Goal: Navigation & Orientation: Find specific page/section

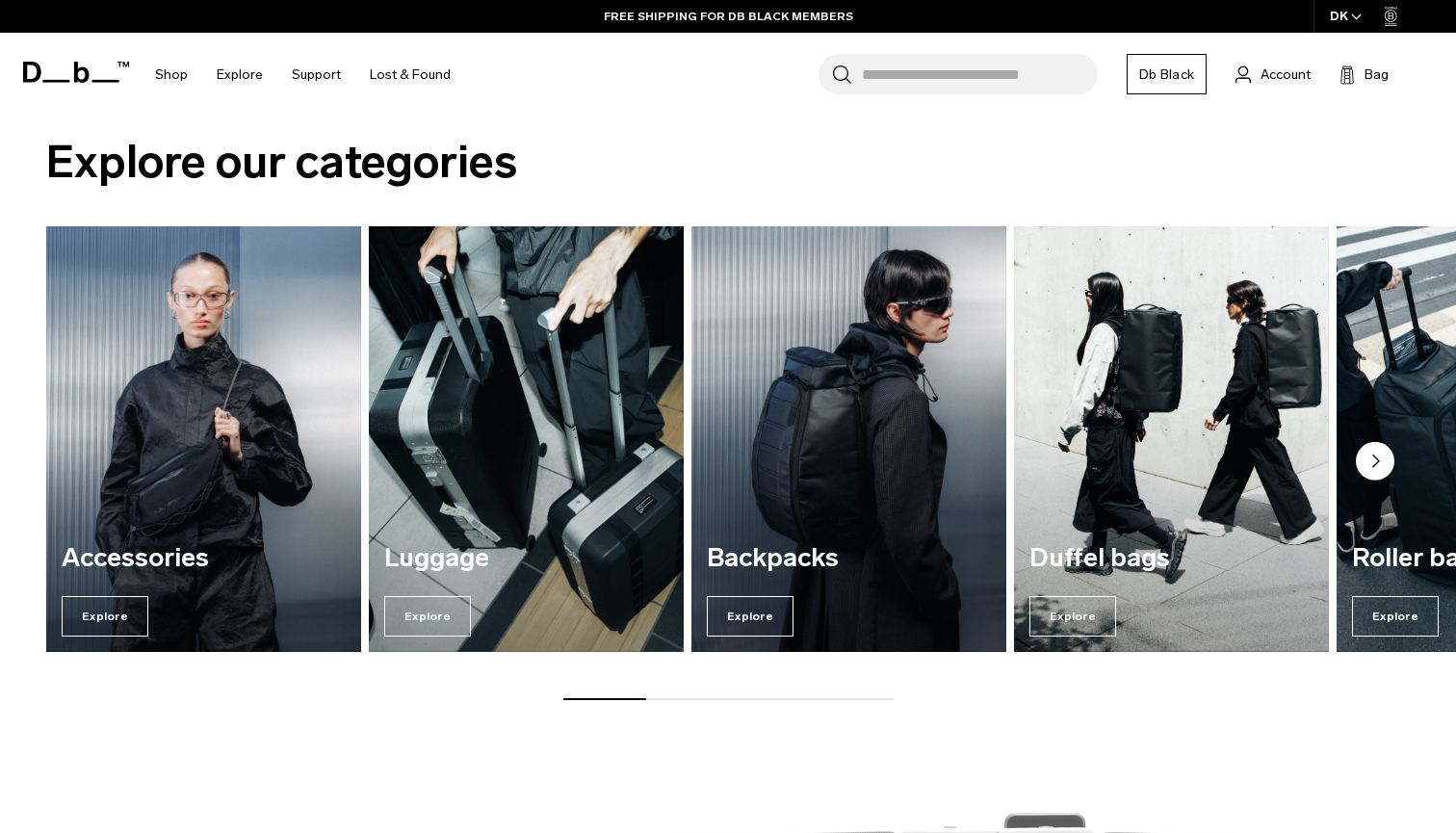
scroll to position [1371, 0]
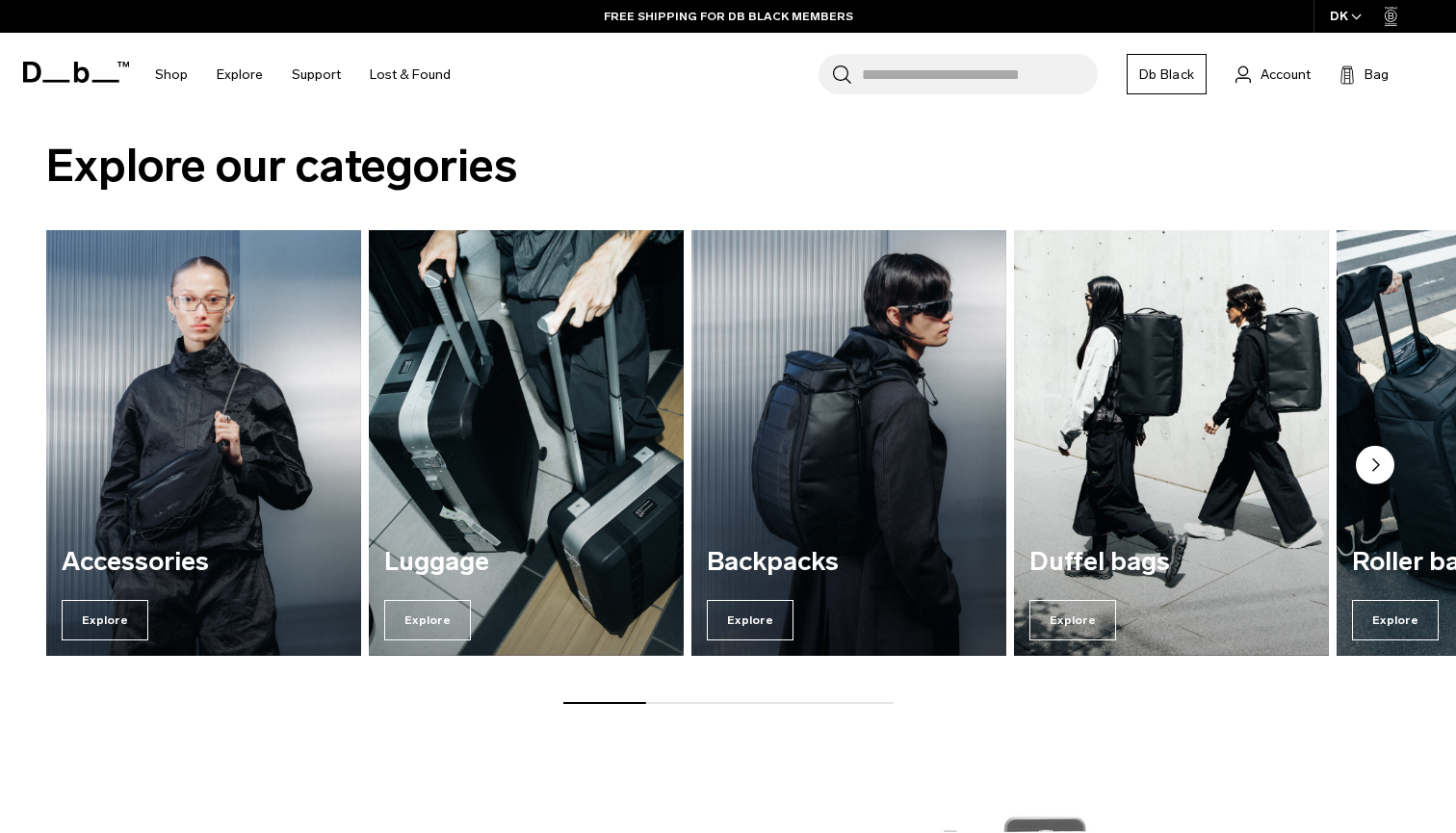
click at [1383, 464] on circle "Next slide" at bounding box center [1375, 464] width 39 height 39
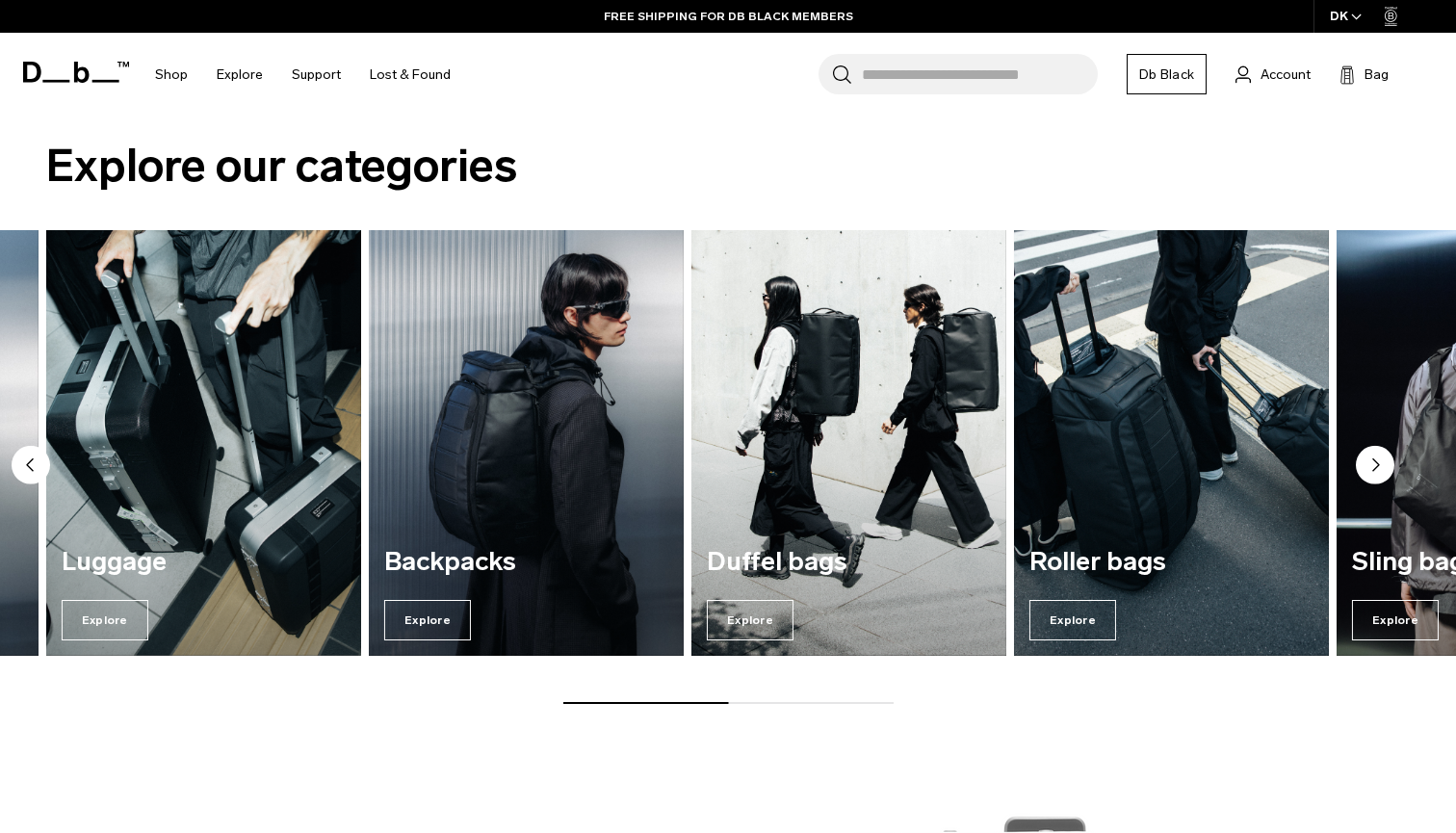
click at [1383, 464] on circle "Next slide" at bounding box center [1375, 464] width 39 height 39
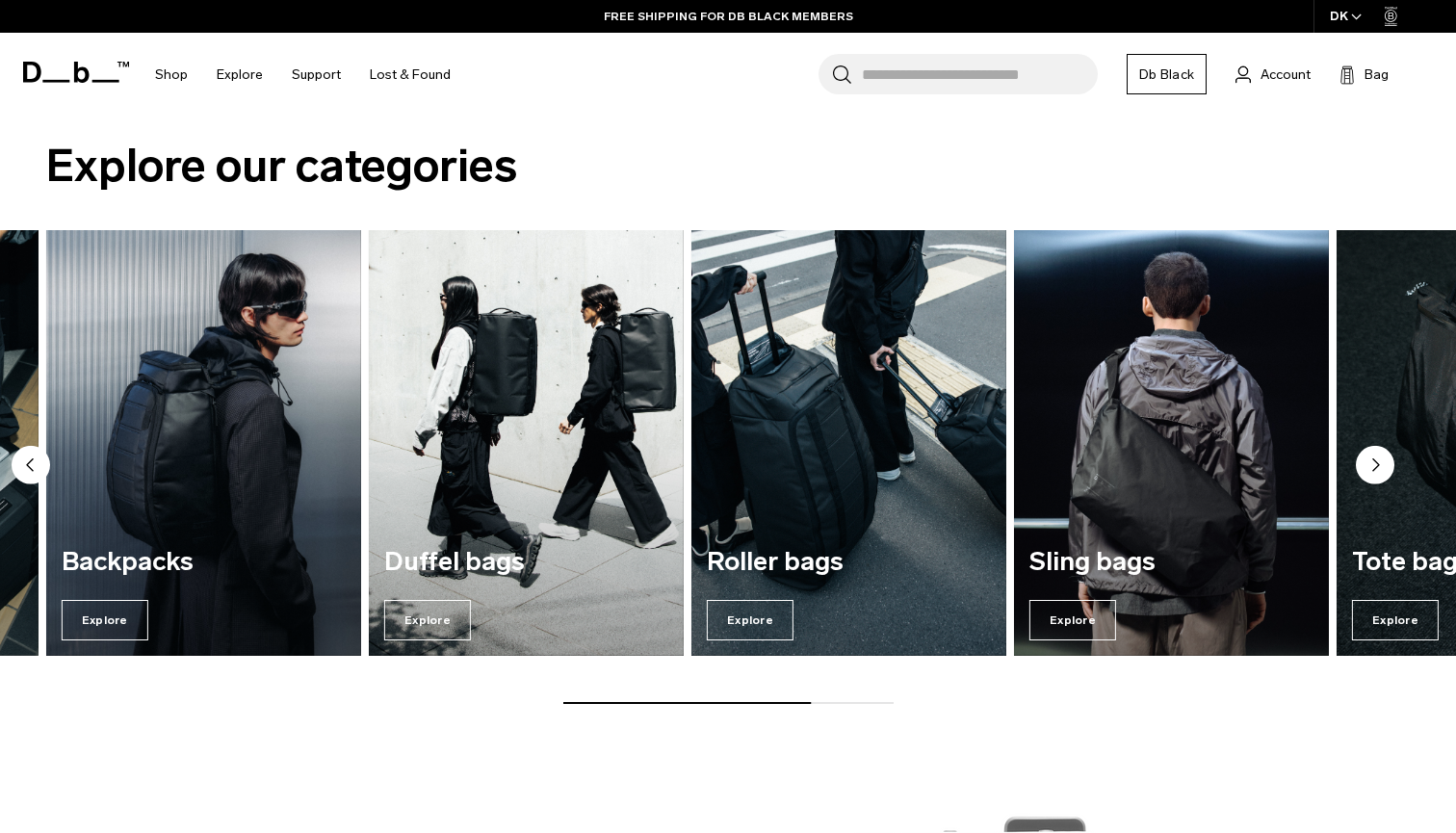
click at [1383, 464] on circle "Next slide" at bounding box center [1375, 464] width 39 height 39
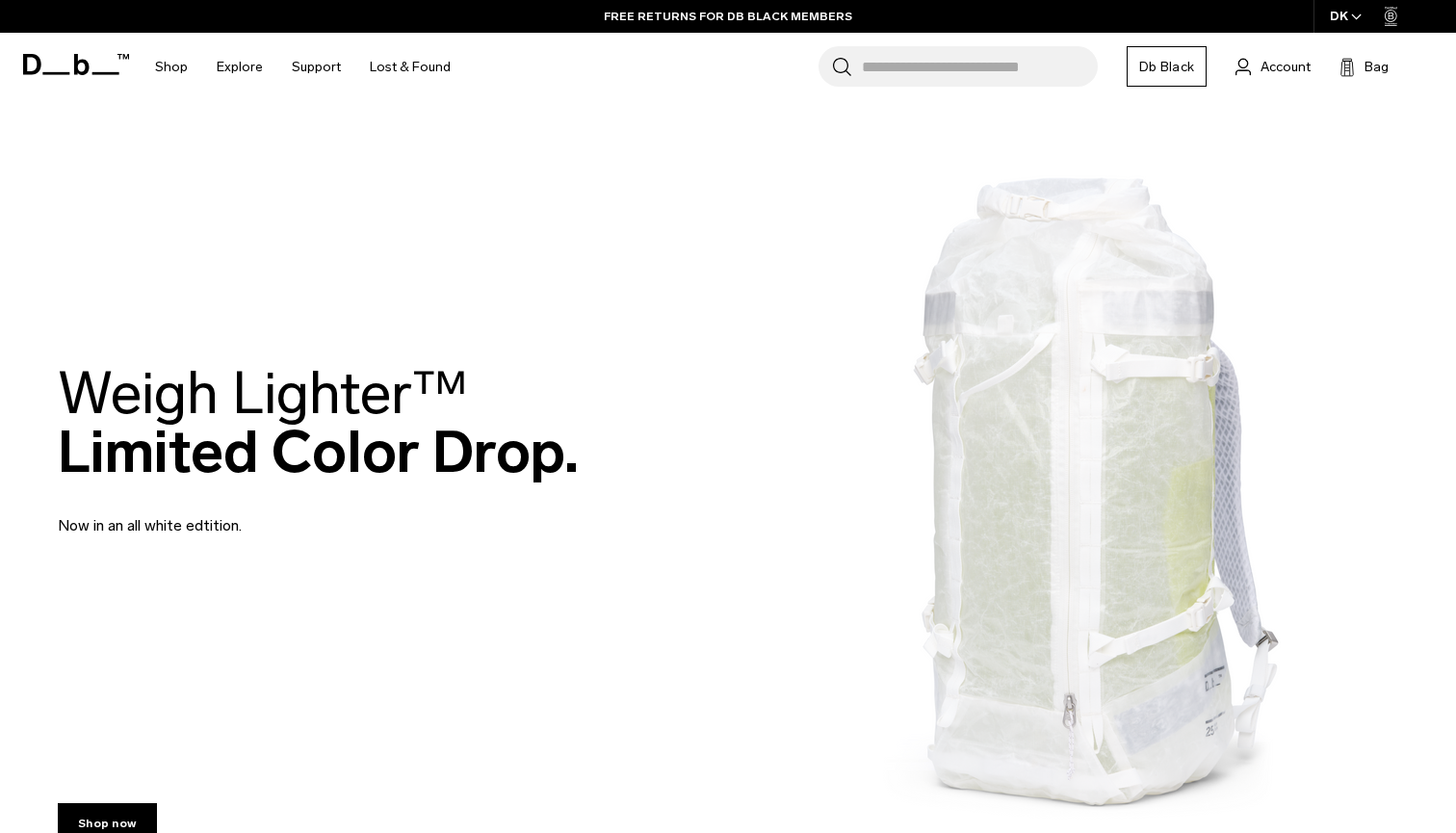
scroll to position [0, 0]
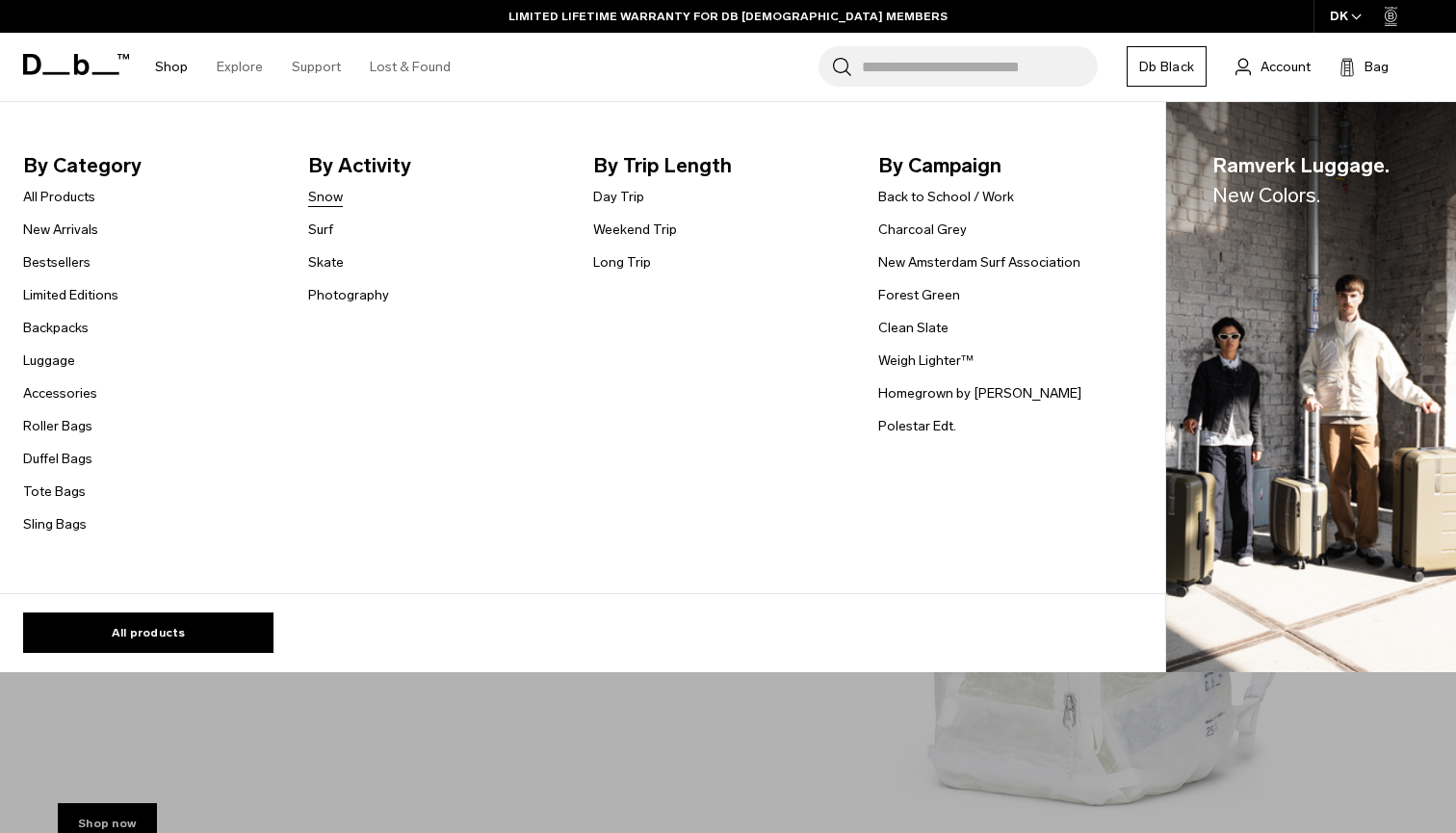
click at [325, 195] on link "Snow" at bounding box center [326, 197] width 35 height 20
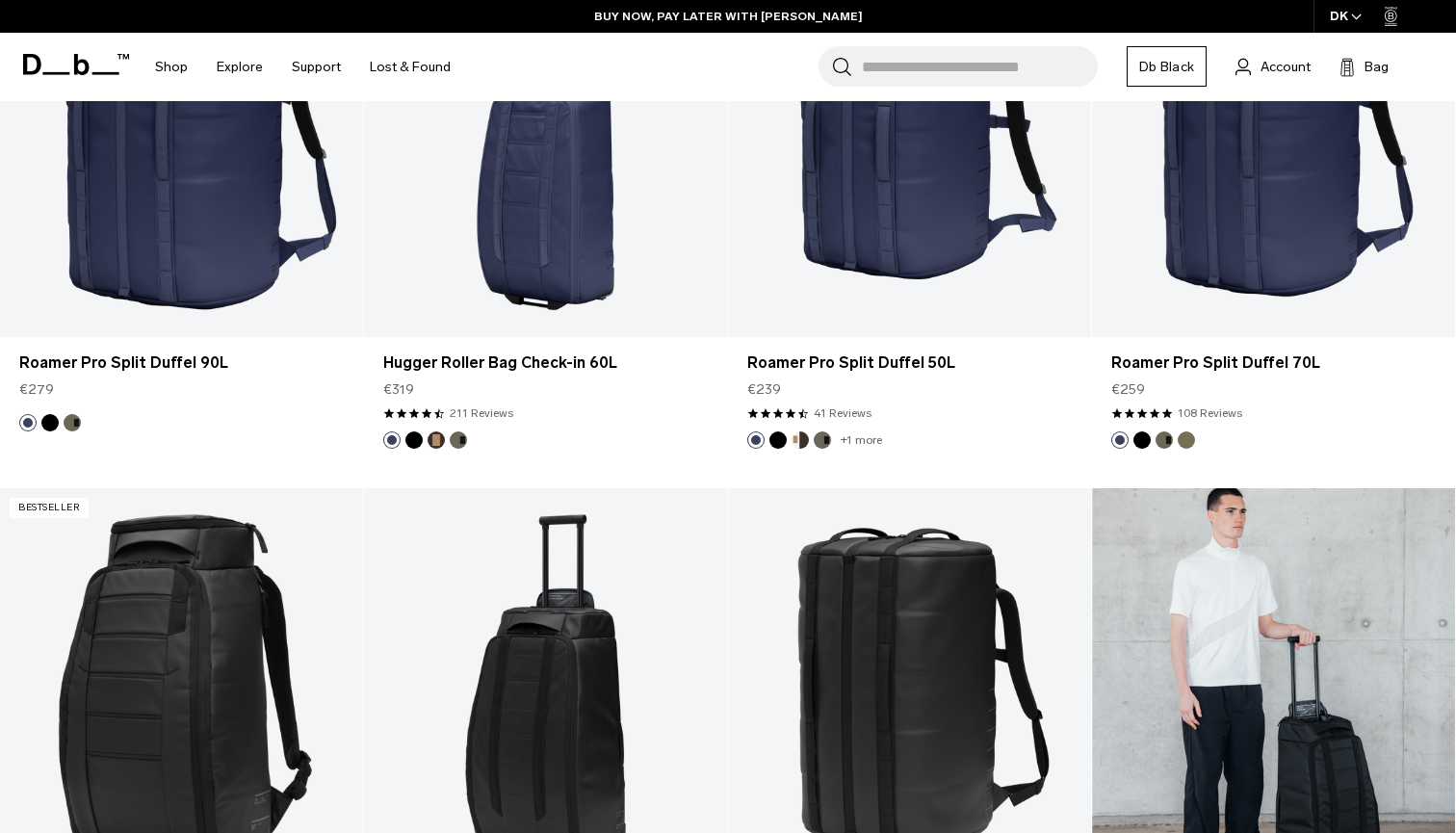
scroll to position [3642, 0]
